Goal: Download file/media

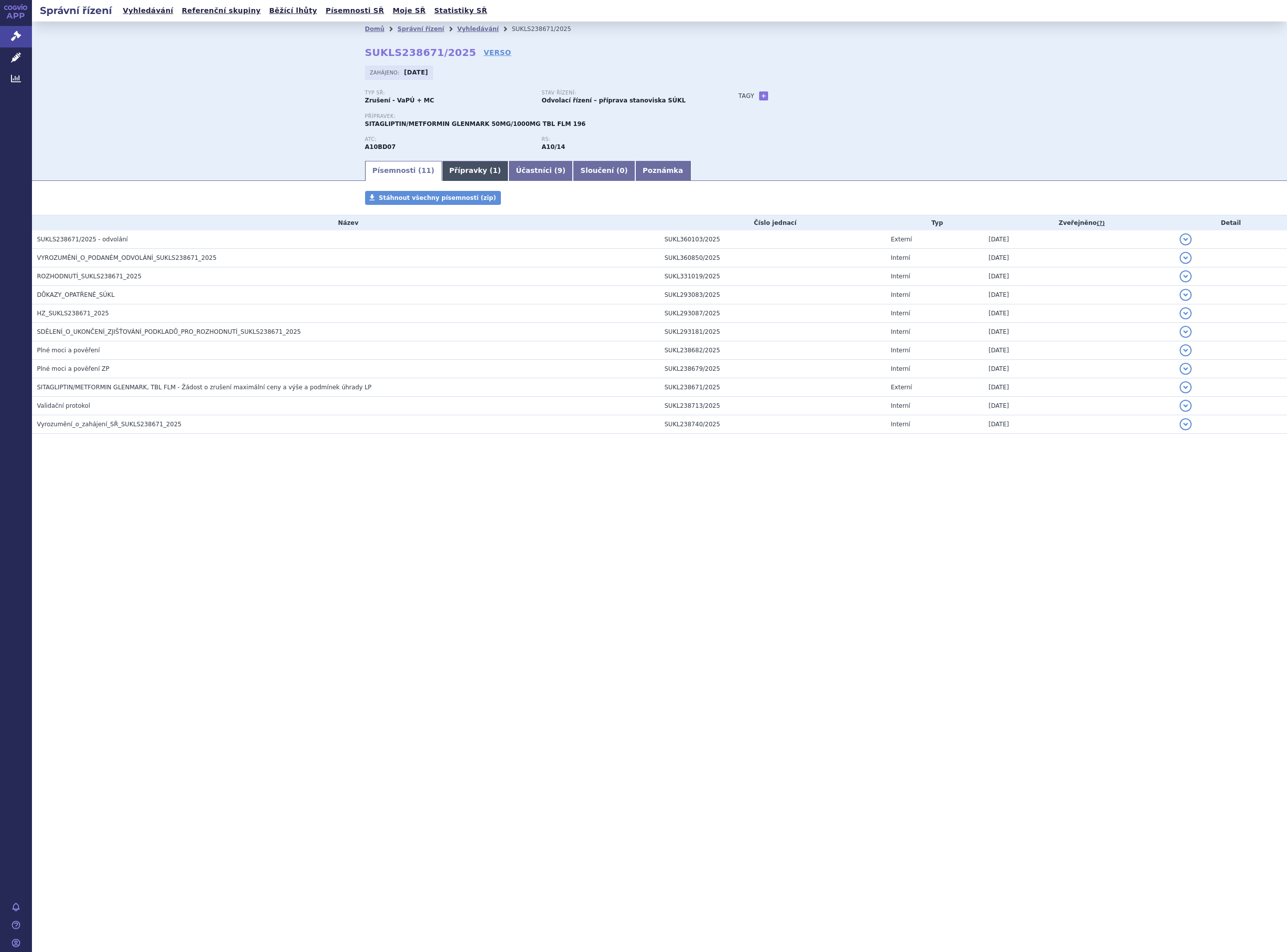
click at [452, 173] on link "Přípravky ( 1 )" at bounding box center [475, 171] width 66 height 20
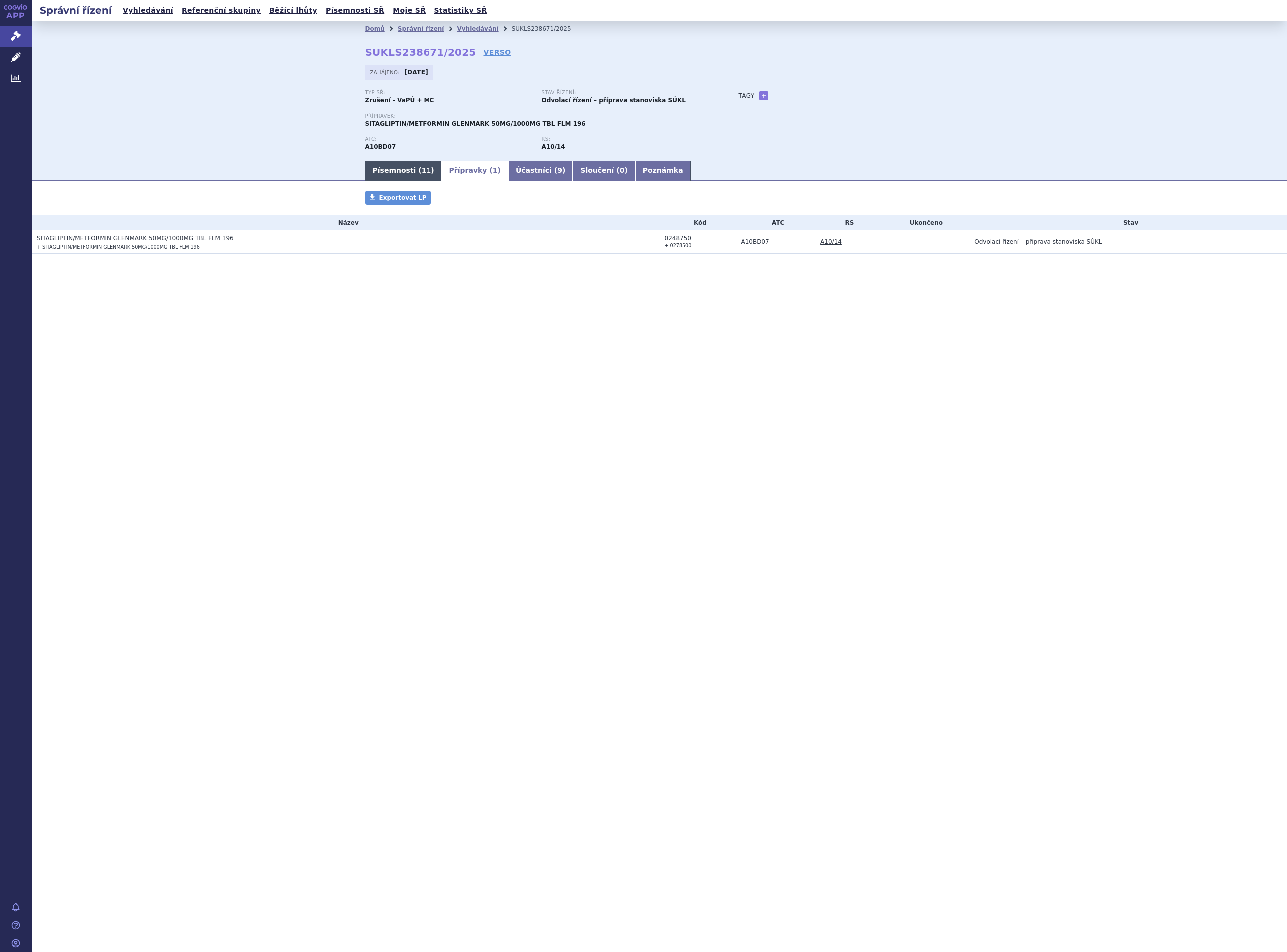
click at [385, 168] on link "Písemnosti ( 11 )" at bounding box center [404, 171] width 77 height 20
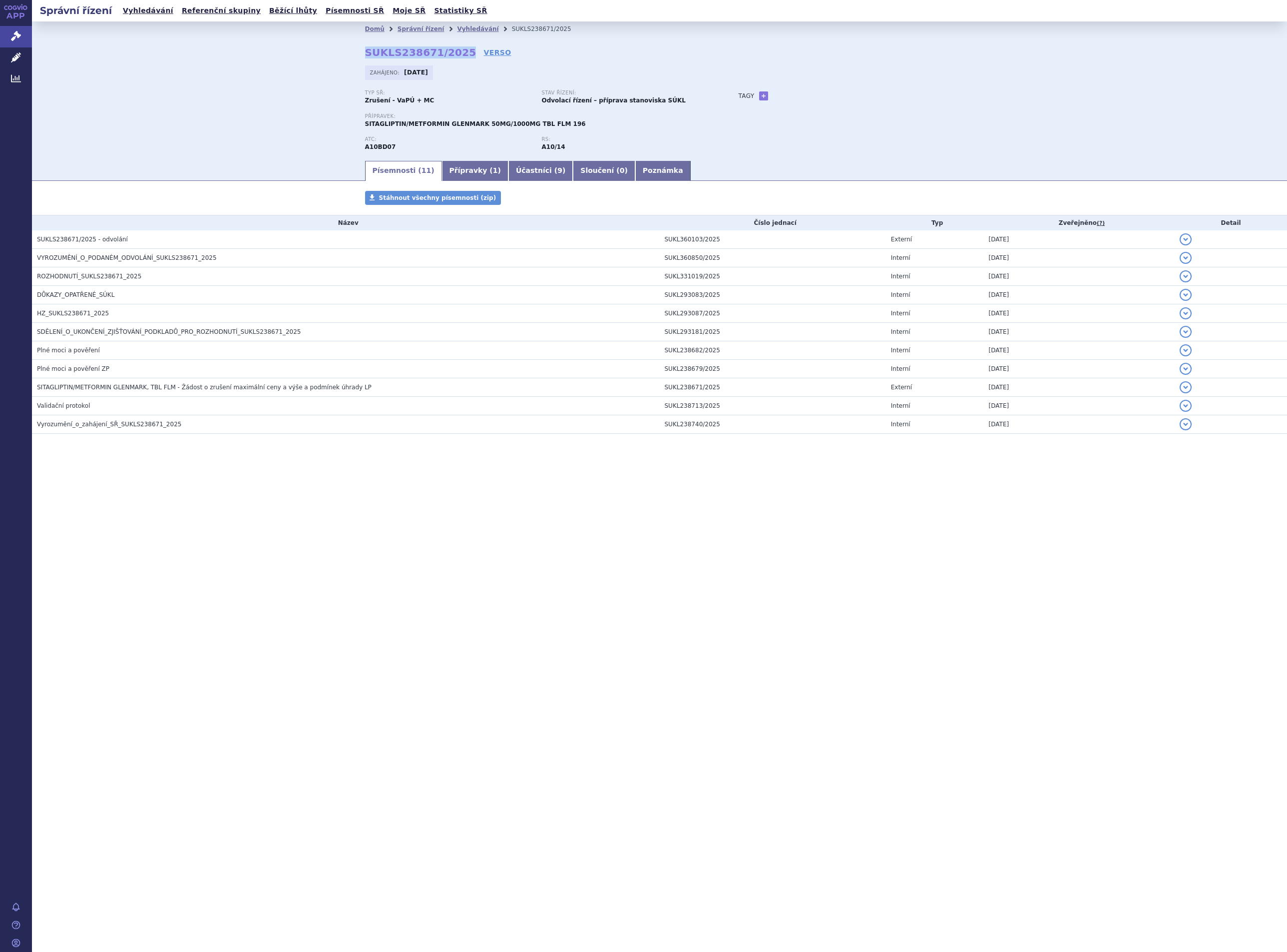
drag, startPoint x: 456, startPoint y: 49, endPoint x: 361, endPoint y: 47, distance: 95.0
click at [361, 47] on div "Domů Správní řízení Vyhledávání SUKLS238671/2025 SUKLS238671/2025 VERSO [GEOGRA…" at bounding box center [660, 97] width 630 height 123
copy strong "SUKLS238671/2025"
click at [817, 679] on div "Správní řízení Vyhledávání Referenční skupiny Běžící lhůty Písemnosti SŘ Moje S…" at bounding box center [659, 476] width 1255 height 952
click at [469, 168] on link "Přípravky ( 1 )" at bounding box center [475, 171] width 66 height 20
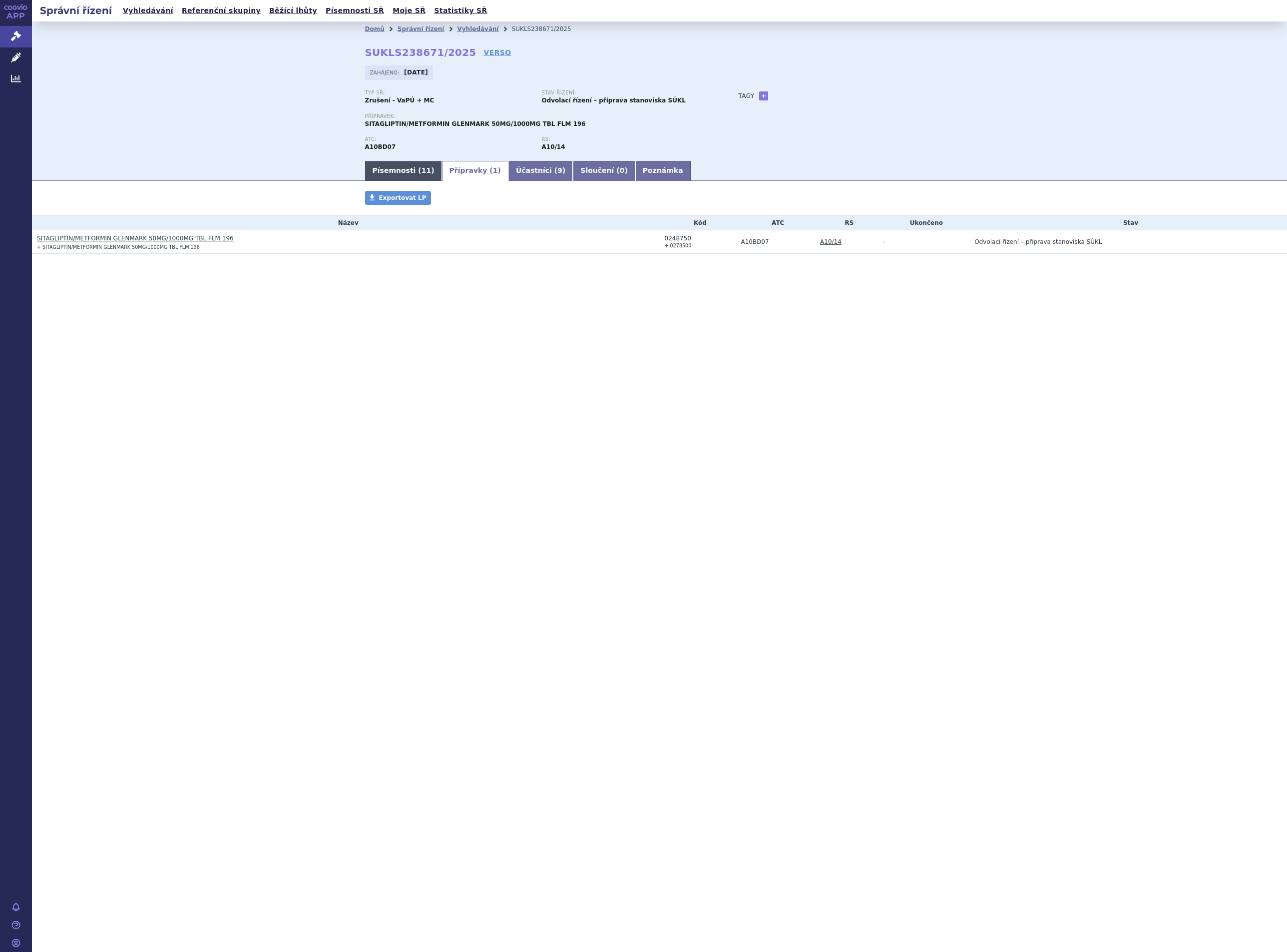
click at [397, 168] on link "Písemnosti ( 11 )" at bounding box center [404, 171] width 77 height 20
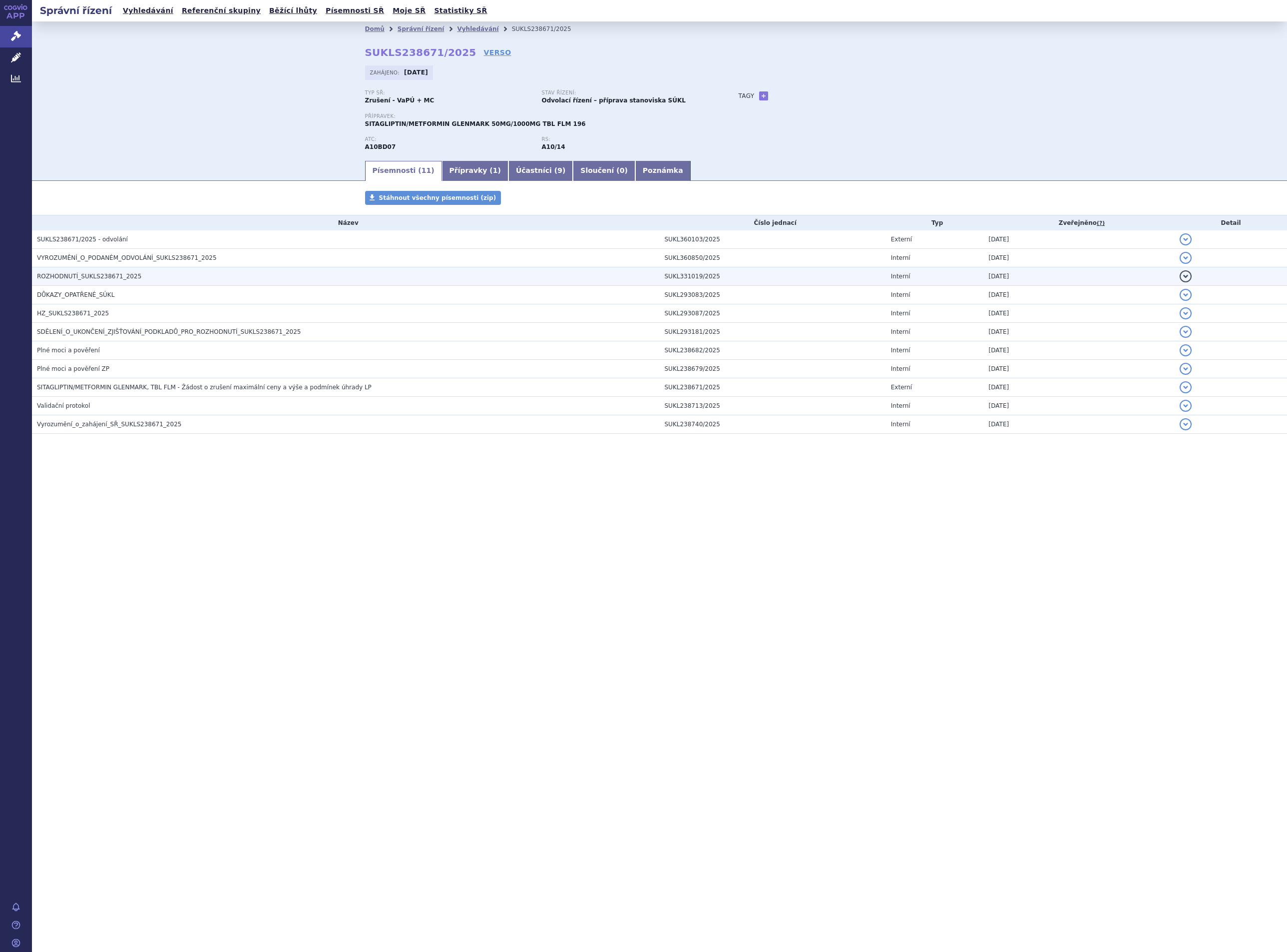
click at [106, 278] on span "ROZHODNUTÍ_SUKLS238671_2025" at bounding box center [89, 276] width 104 height 7
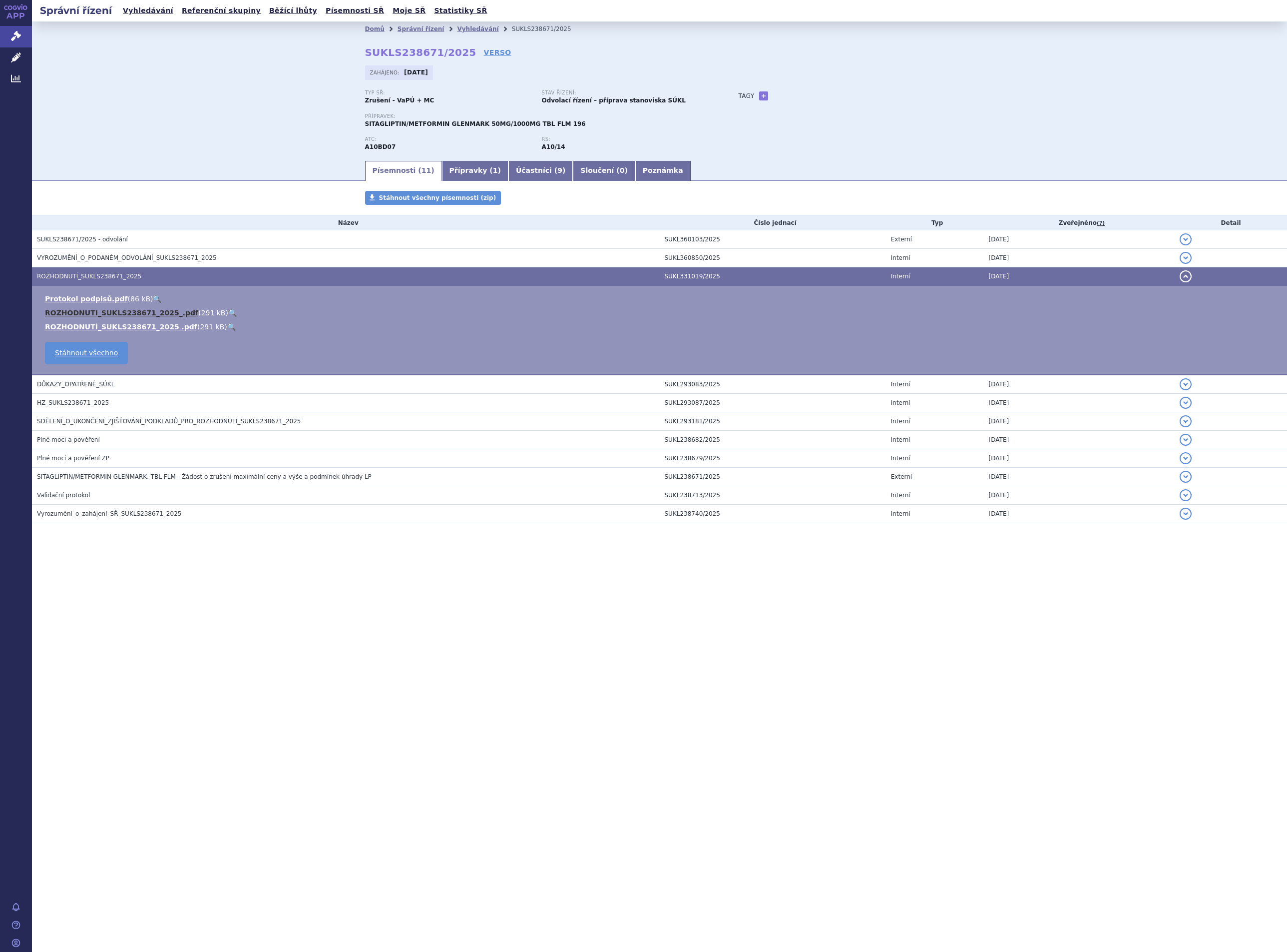
click at [106, 309] on link "ROZHODNUTI_SUKLS238671_2025_.pdf" at bounding box center [121, 312] width 153 height 8
